Goal: Check status

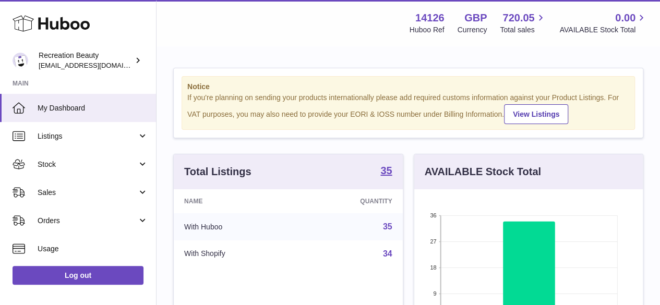
scroll to position [163, 229]
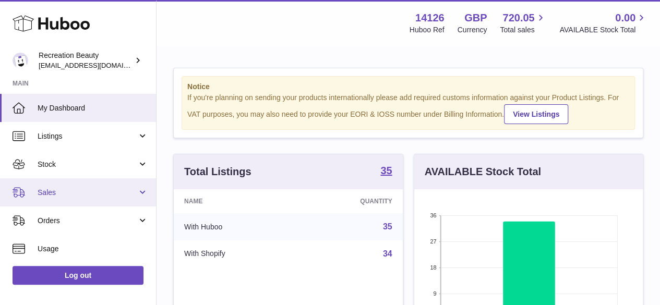
click at [62, 194] on span "Sales" at bounding box center [88, 193] width 100 height 10
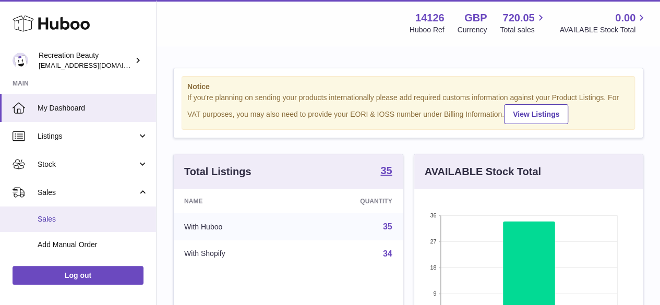
click at [67, 218] on span "Sales" at bounding box center [93, 219] width 111 height 10
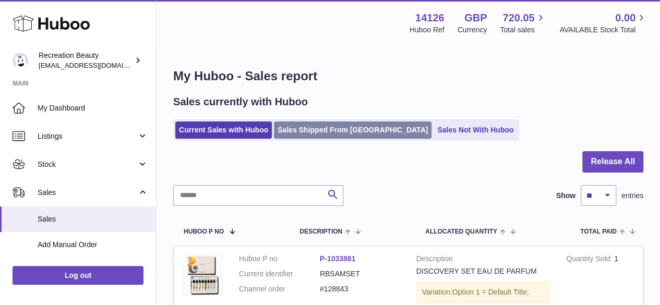
click at [341, 125] on link "Sales Shipped From [GEOGRAPHIC_DATA]" at bounding box center [353, 130] width 158 height 17
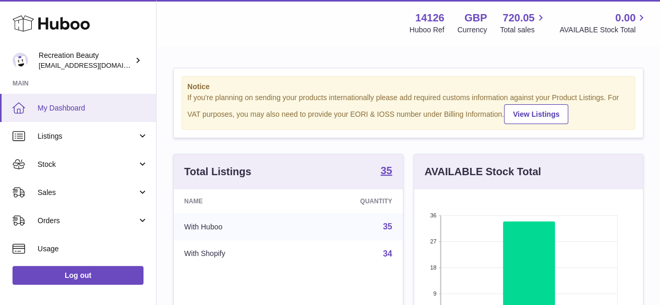
scroll to position [163, 229]
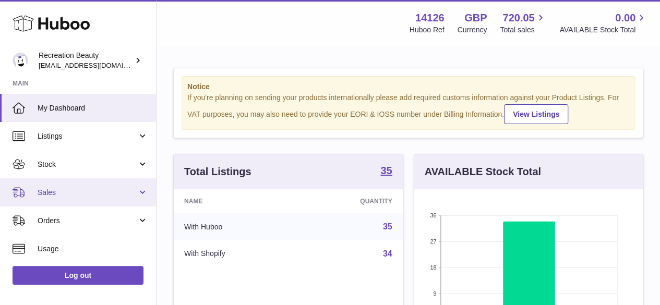
click at [51, 194] on span "Sales" at bounding box center [88, 193] width 100 height 10
click at [55, 189] on span "Sales" at bounding box center [88, 193] width 100 height 10
click at [53, 190] on span "Sales" at bounding box center [88, 193] width 100 height 10
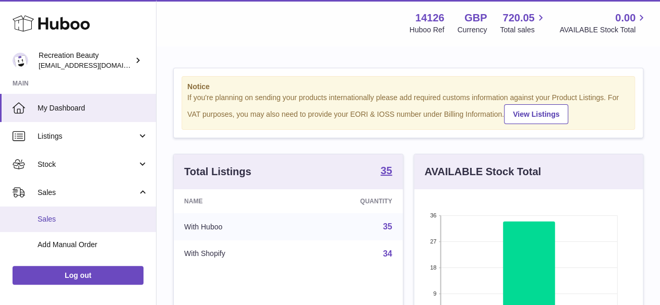
click at [50, 219] on span "Sales" at bounding box center [93, 219] width 111 height 10
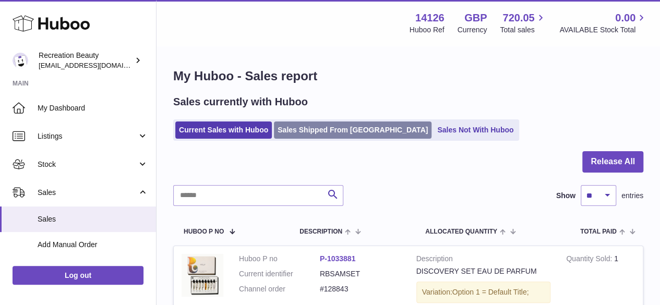
click at [334, 132] on link "Sales Shipped From [GEOGRAPHIC_DATA]" at bounding box center [353, 130] width 158 height 17
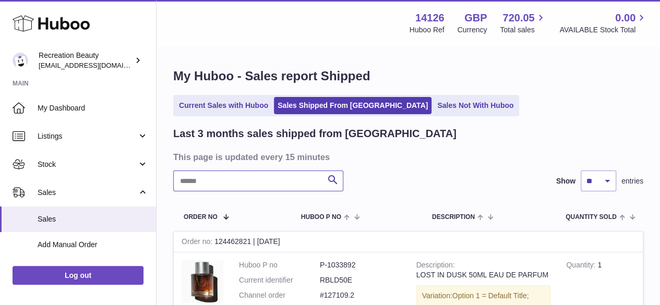
click at [196, 183] on input "text" at bounding box center [258, 181] width 170 height 21
paste input "******"
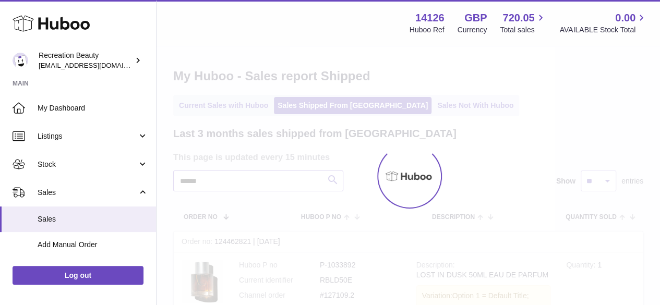
type input "******"
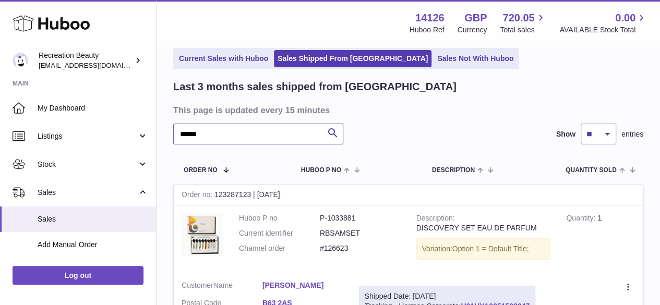
scroll to position [157, 0]
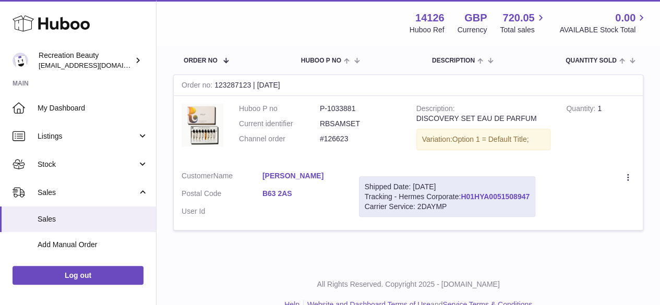
click at [504, 196] on link "H01HYA0051508947" at bounding box center [495, 197] width 69 height 8
drag, startPoint x: 260, startPoint y: 175, endPoint x: 318, endPoint y: 177, distance: 58.5
click at [318, 177] on dl "Customer Name Maria Brady Postal Code B63 2AS User Id" at bounding box center [263, 196] width 162 height 51
copy dl "Maria Brady"
